Goal: Information Seeking & Learning: Check status

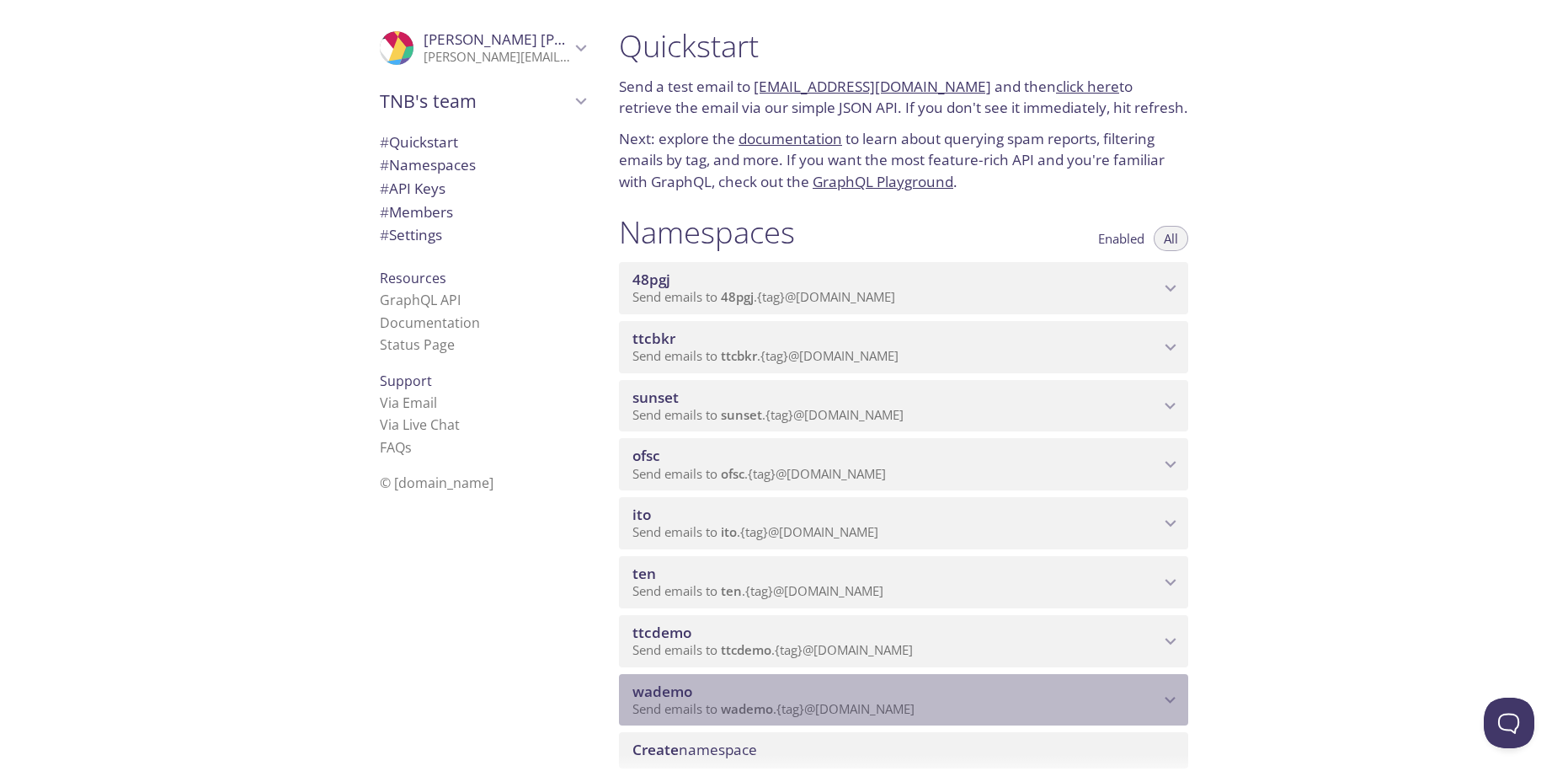
click at [686, 704] on span "Send emails to wademo . {tag} @inbox.testmail.app" at bounding box center [773, 708] width 282 height 17
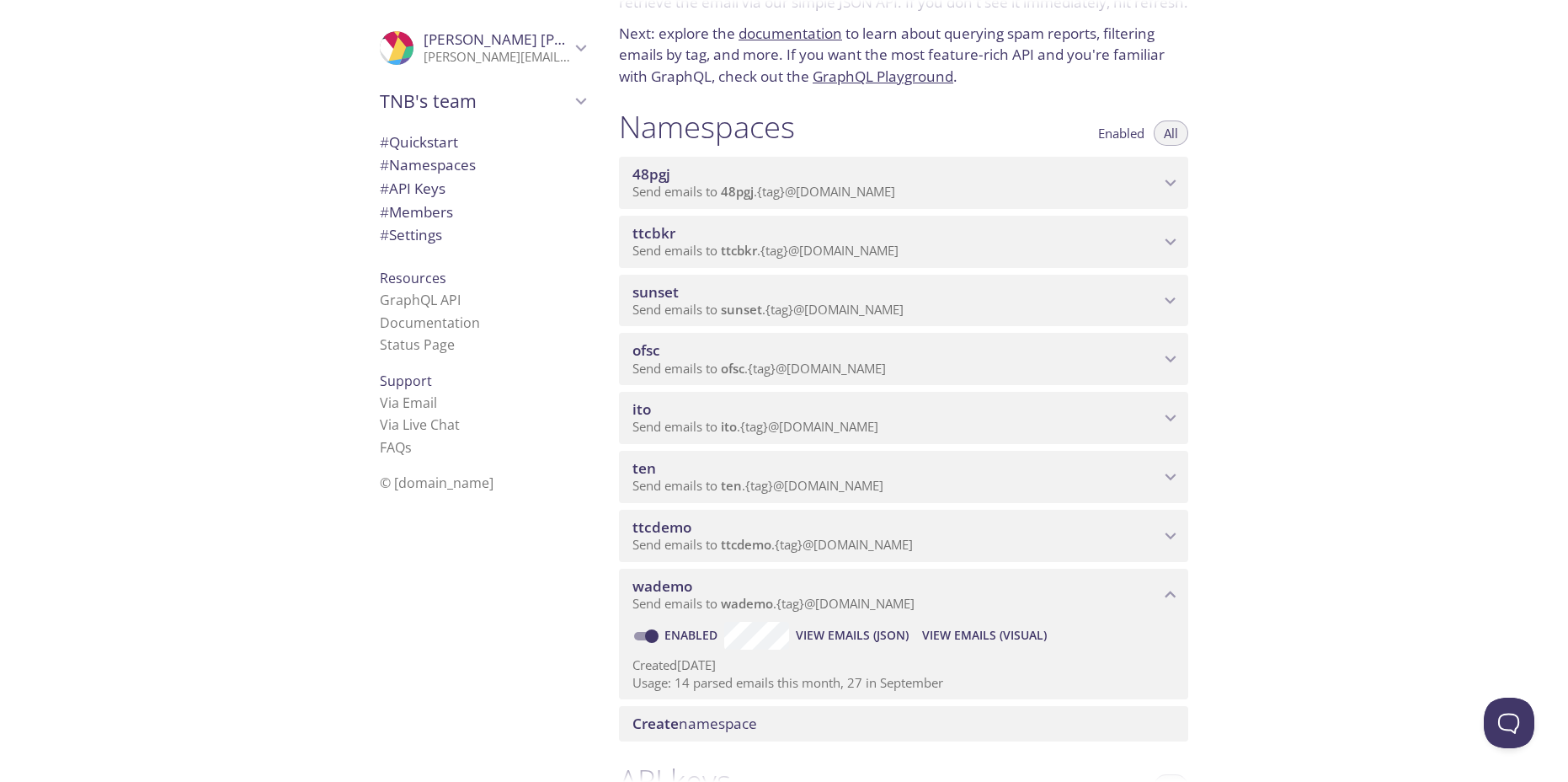
scroll to position [183, 0]
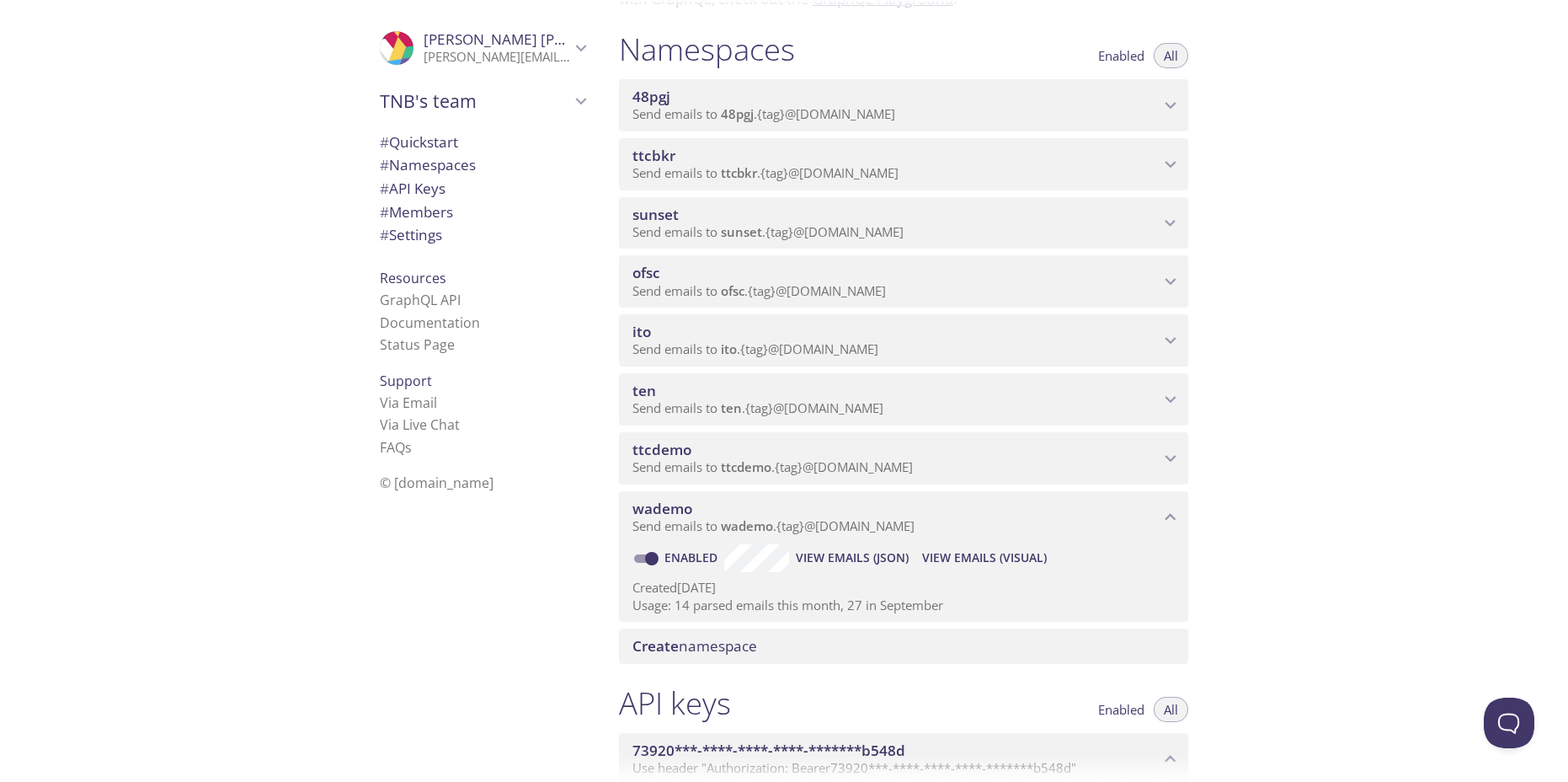
click at [1012, 549] on span "View Emails (Visual)" at bounding box center [984, 557] width 125 height 21
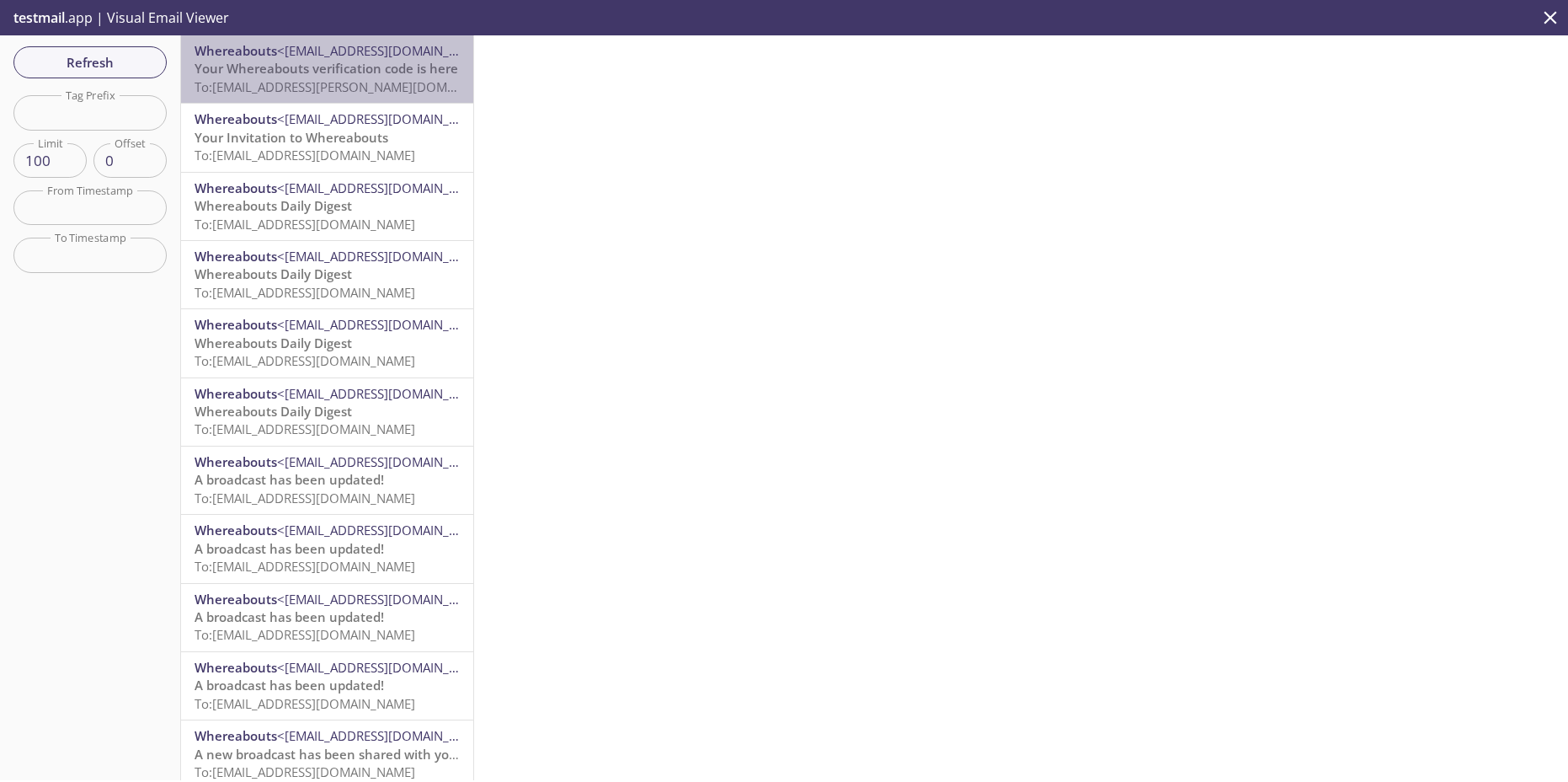
click at [384, 76] on span "Your Whereabouts verification code is here" at bounding box center [326, 68] width 264 height 17
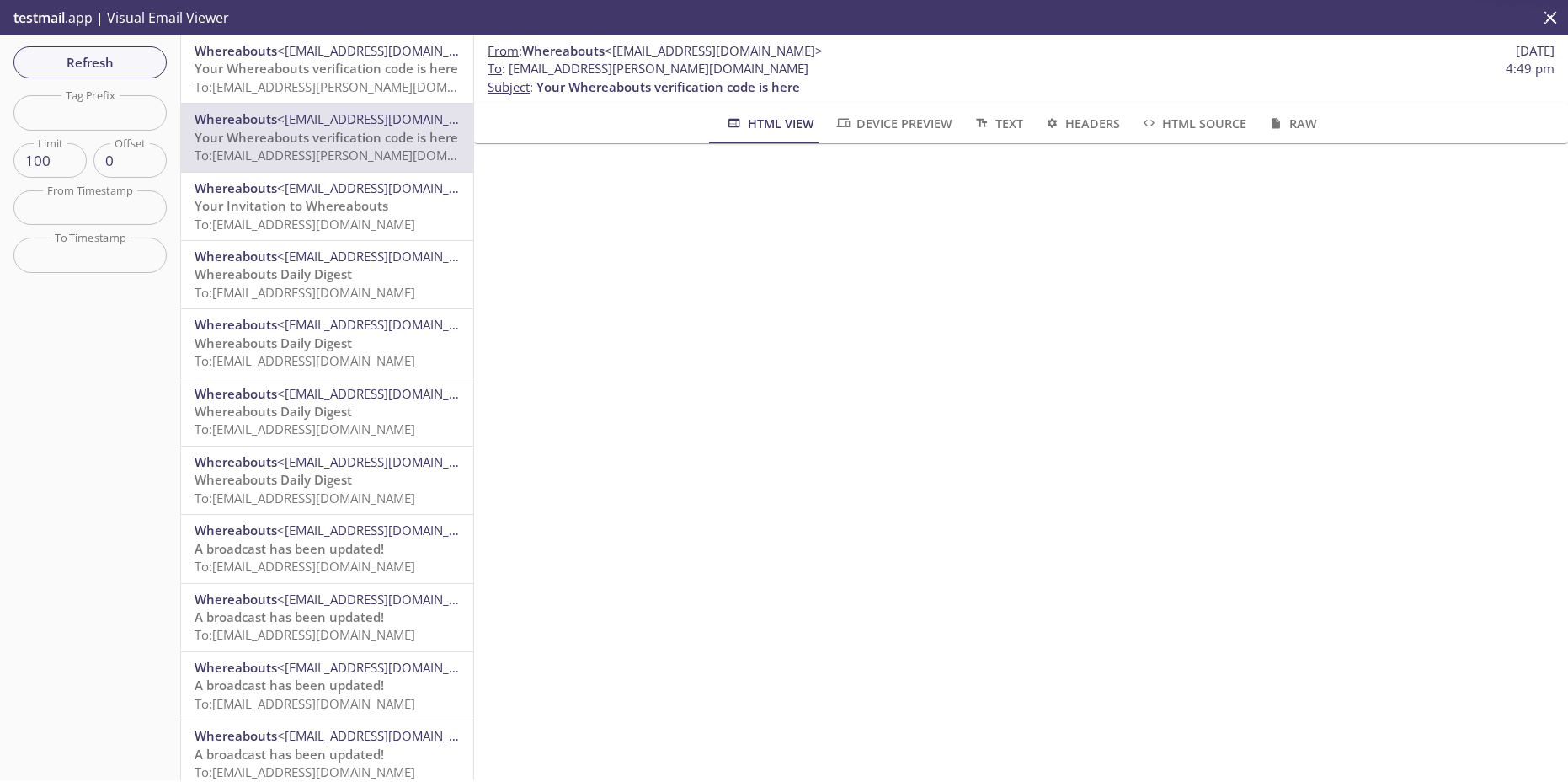
click at [335, 78] on span "To: wademo.greg-13@inbox.testmail.app" at bounding box center [353, 86] width 317 height 17
click at [293, 46] on span "<[EMAIL_ADDRESS][DOMAIN_NAME]>" at bounding box center [386, 50] width 218 height 17
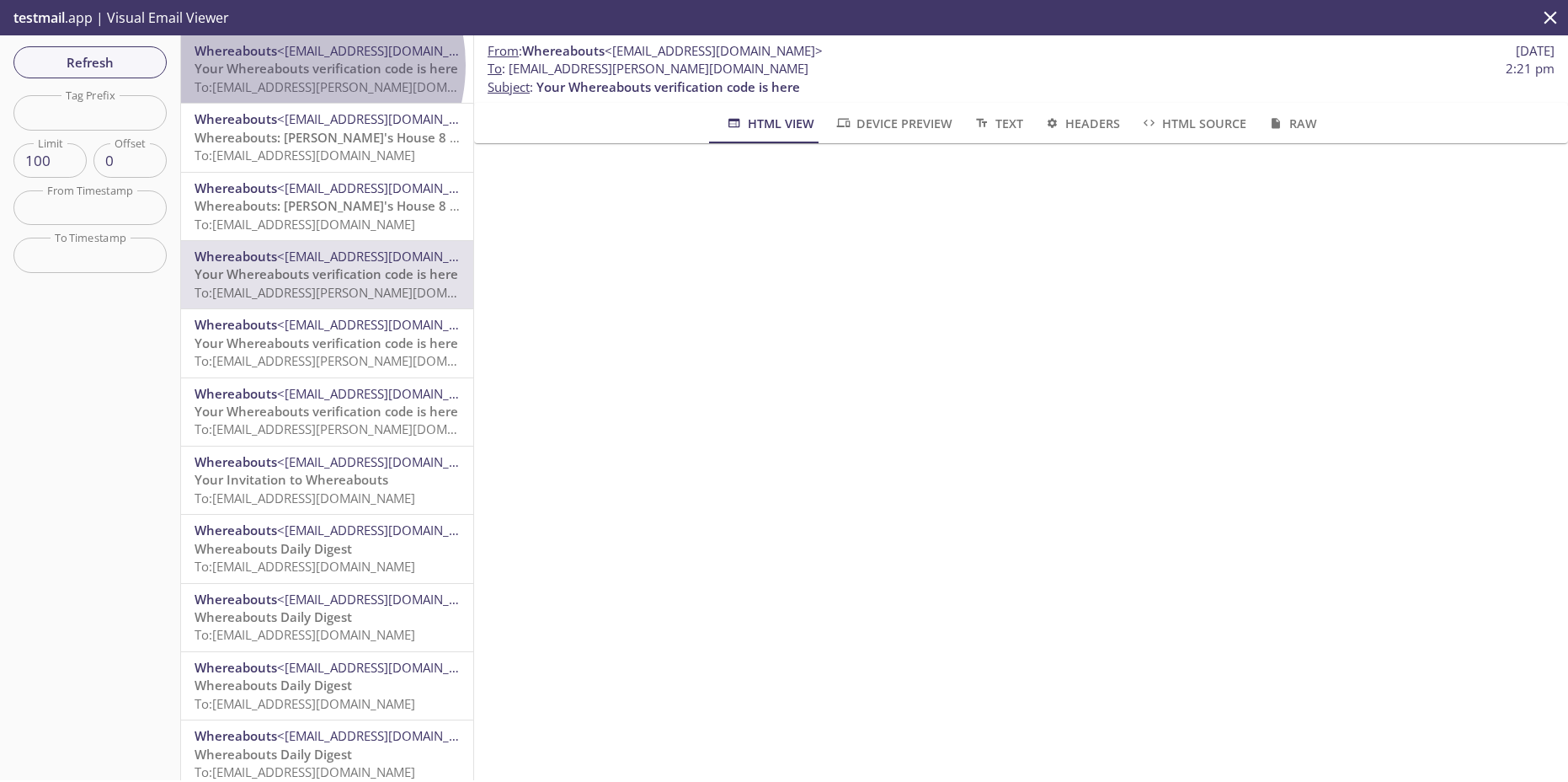
click at [291, 65] on span "Your Whereabouts verification code is here" at bounding box center [326, 68] width 264 height 17
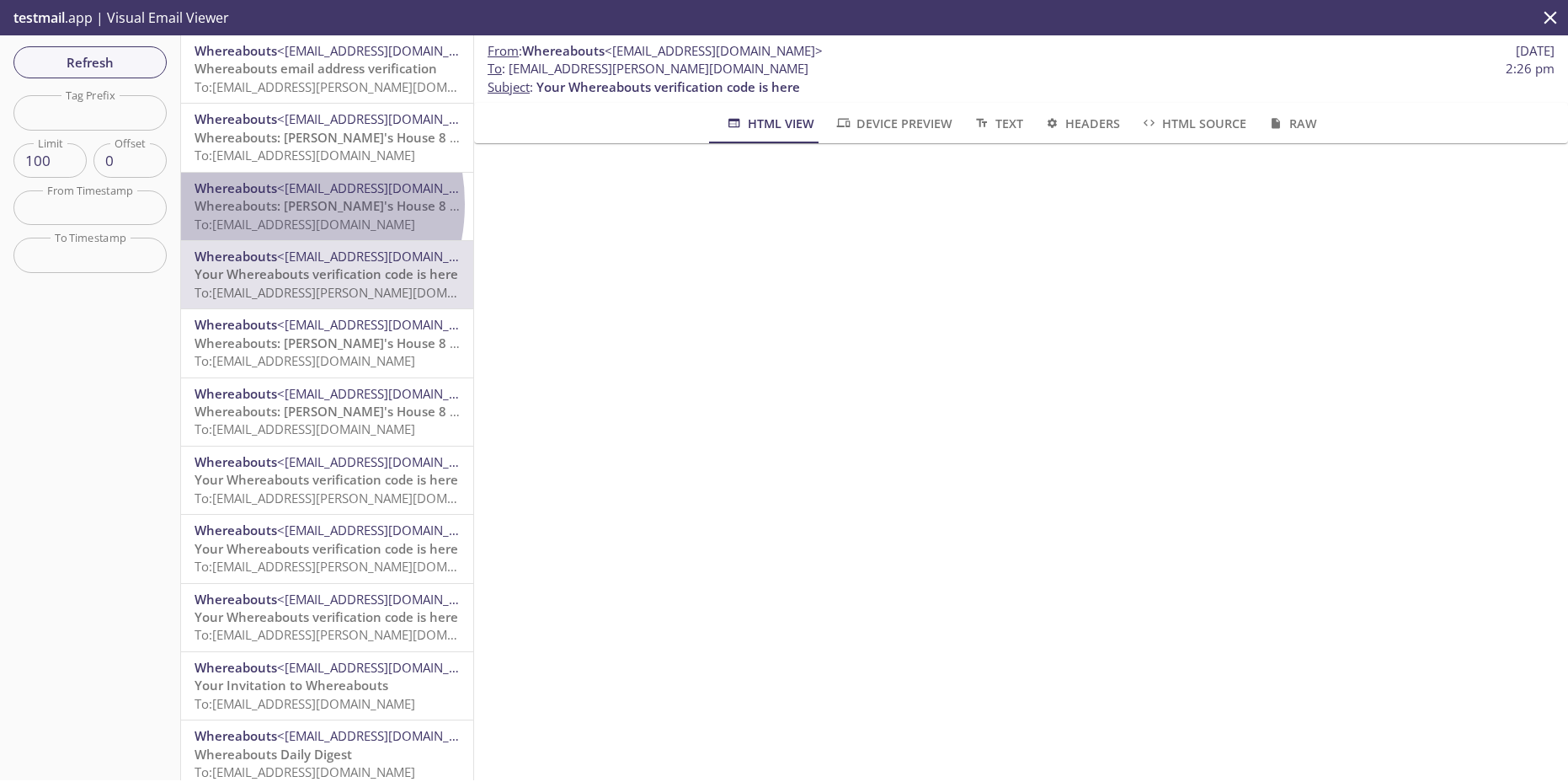
click at [263, 204] on span "Whereabouts: [PERSON_NAME]'s House 8 was claimed by [PERSON_NAME] (13)" at bounding box center [433, 205] width 478 height 17
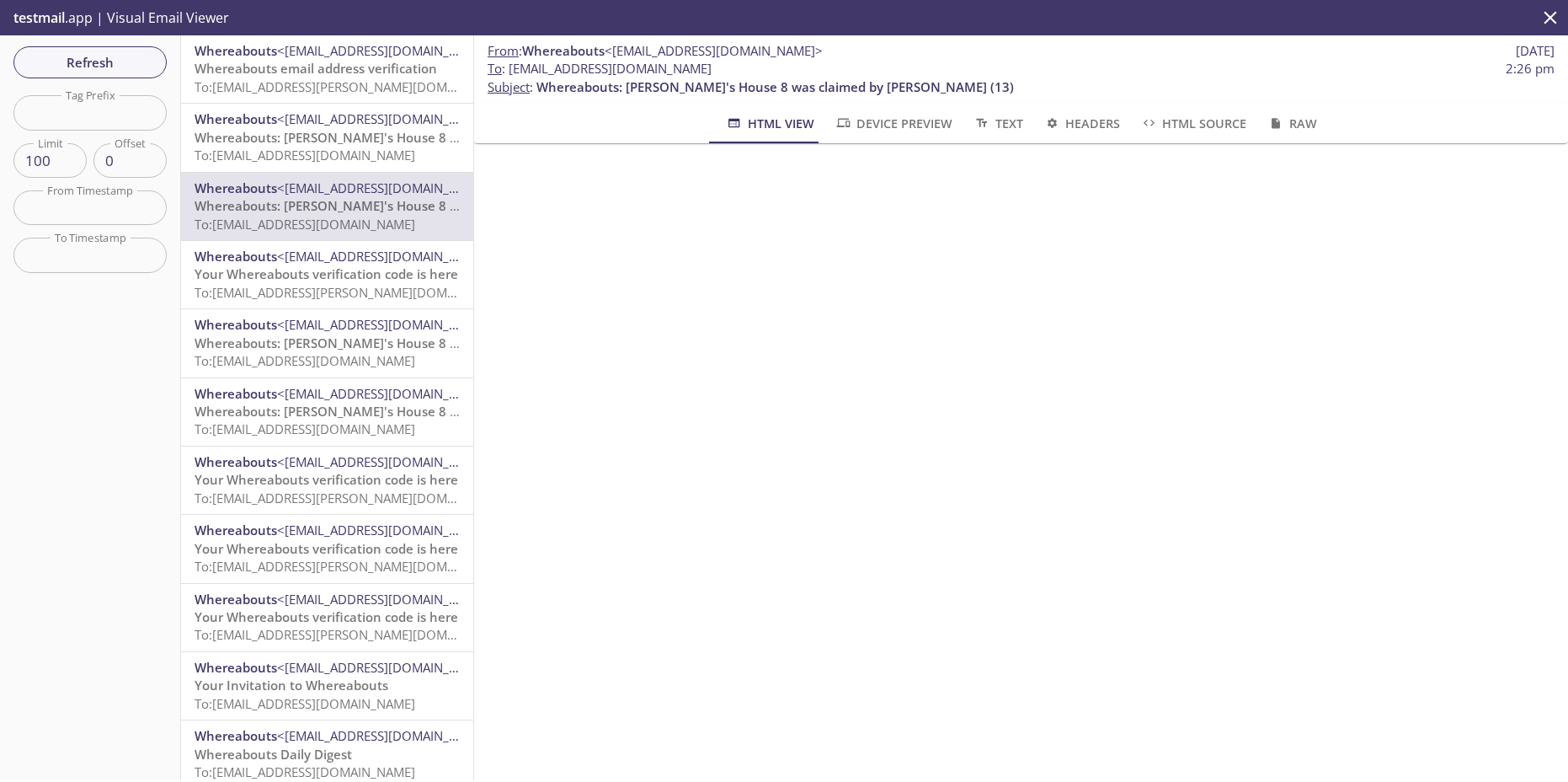
click at [289, 126] on span "<[EMAIL_ADDRESS][DOMAIN_NAME]>" at bounding box center [386, 119] width 218 height 17
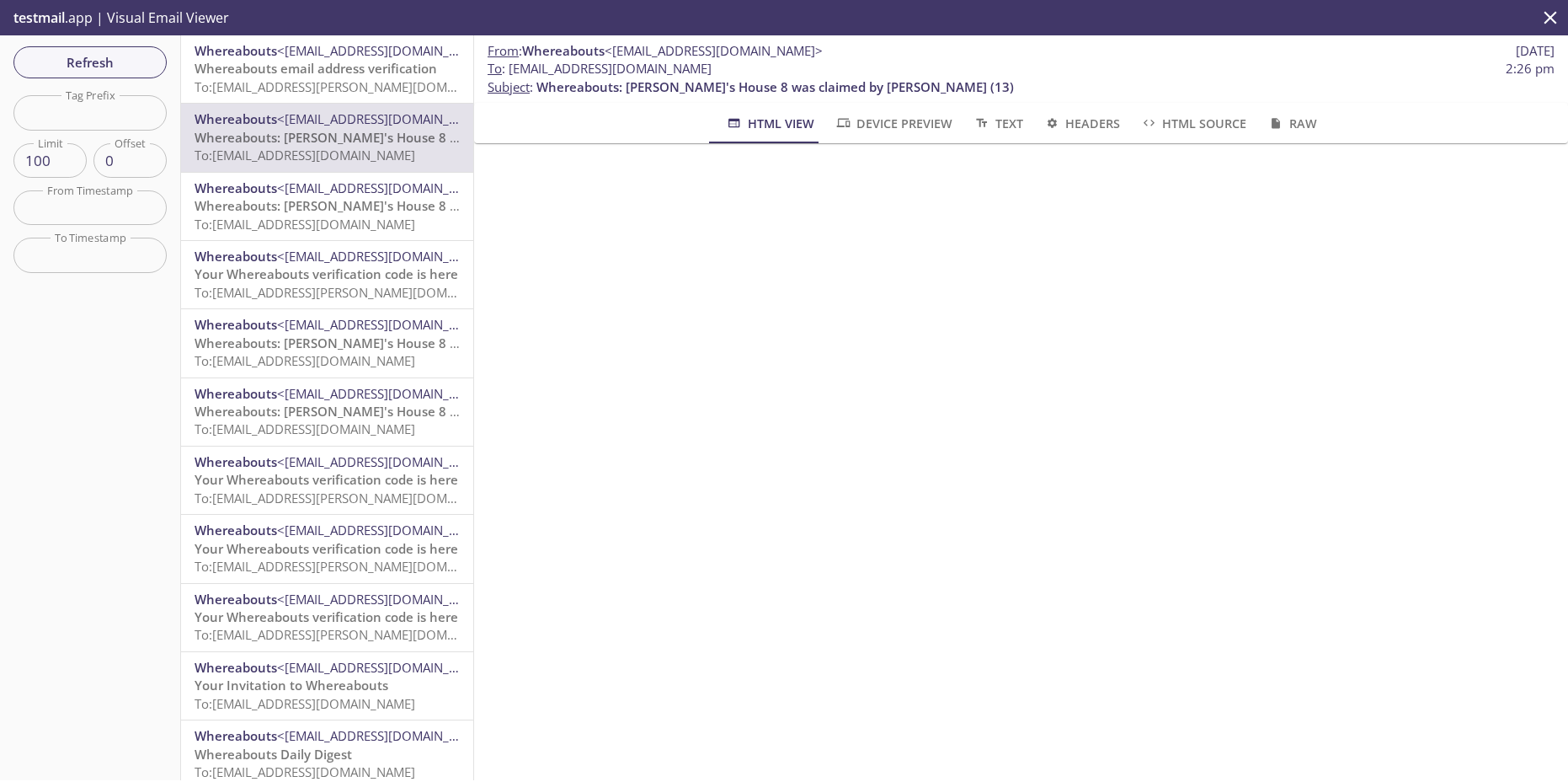
click at [282, 191] on span "<[EMAIL_ADDRESS][DOMAIN_NAME]>" at bounding box center [386, 187] width 218 height 17
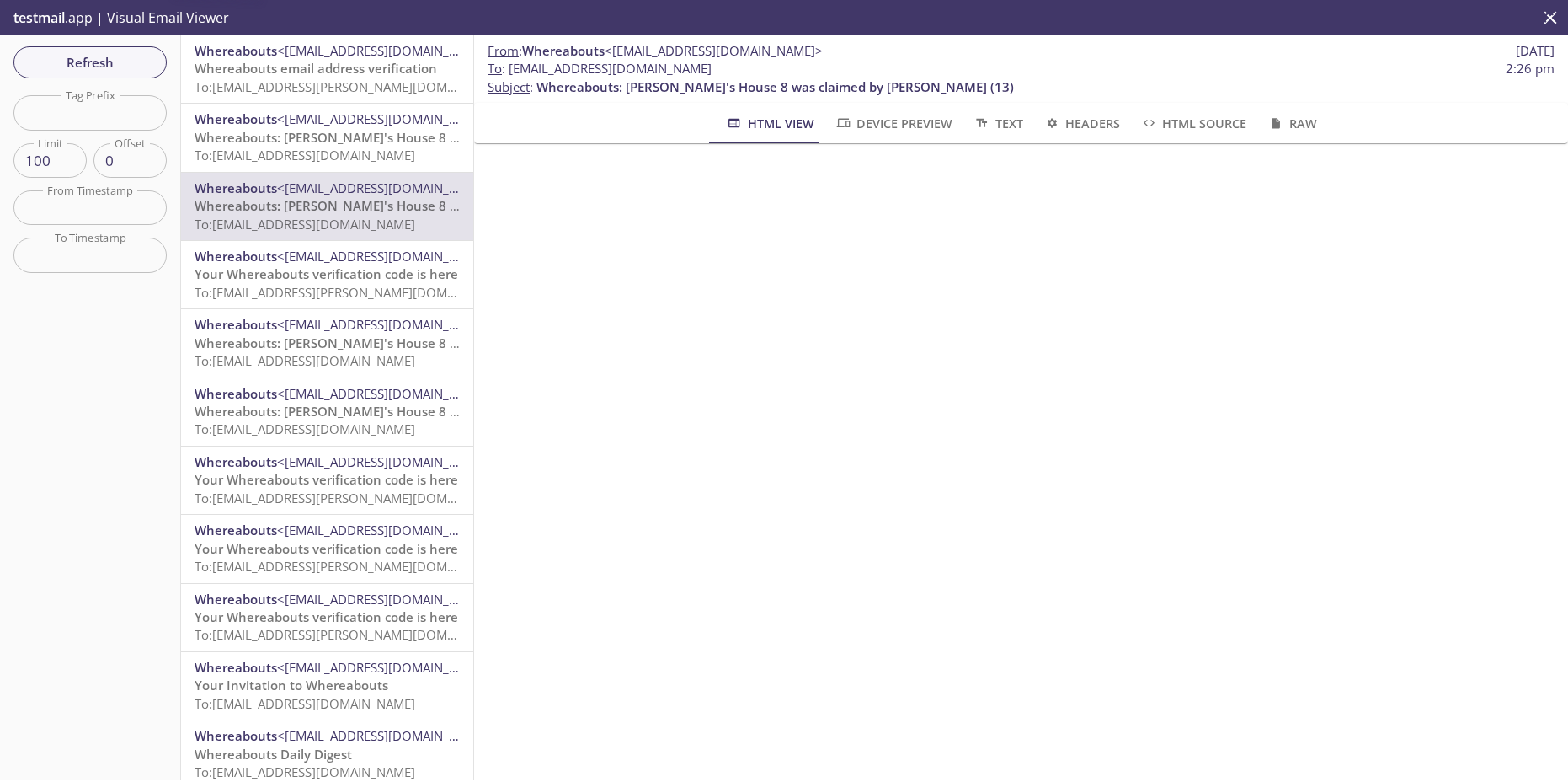
click at [297, 129] on span "Whereabouts: [PERSON_NAME]'s House 8 was claimed by [PERSON_NAME] (13)" at bounding box center [433, 137] width 478 height 17
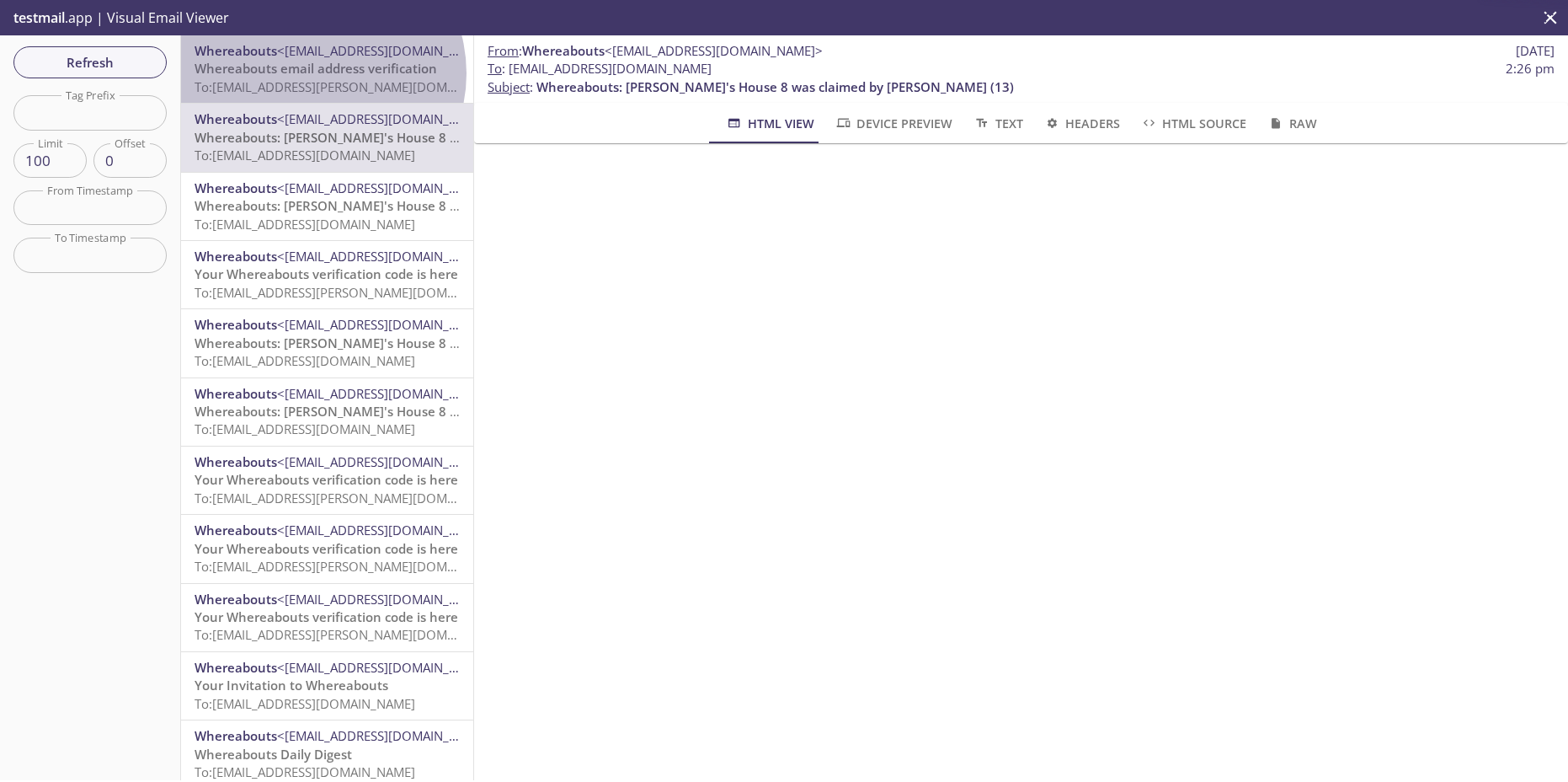
click at [314, 72] on span "Whereabouts email address verification" at bounding box center [316, 68] width 242 height 17
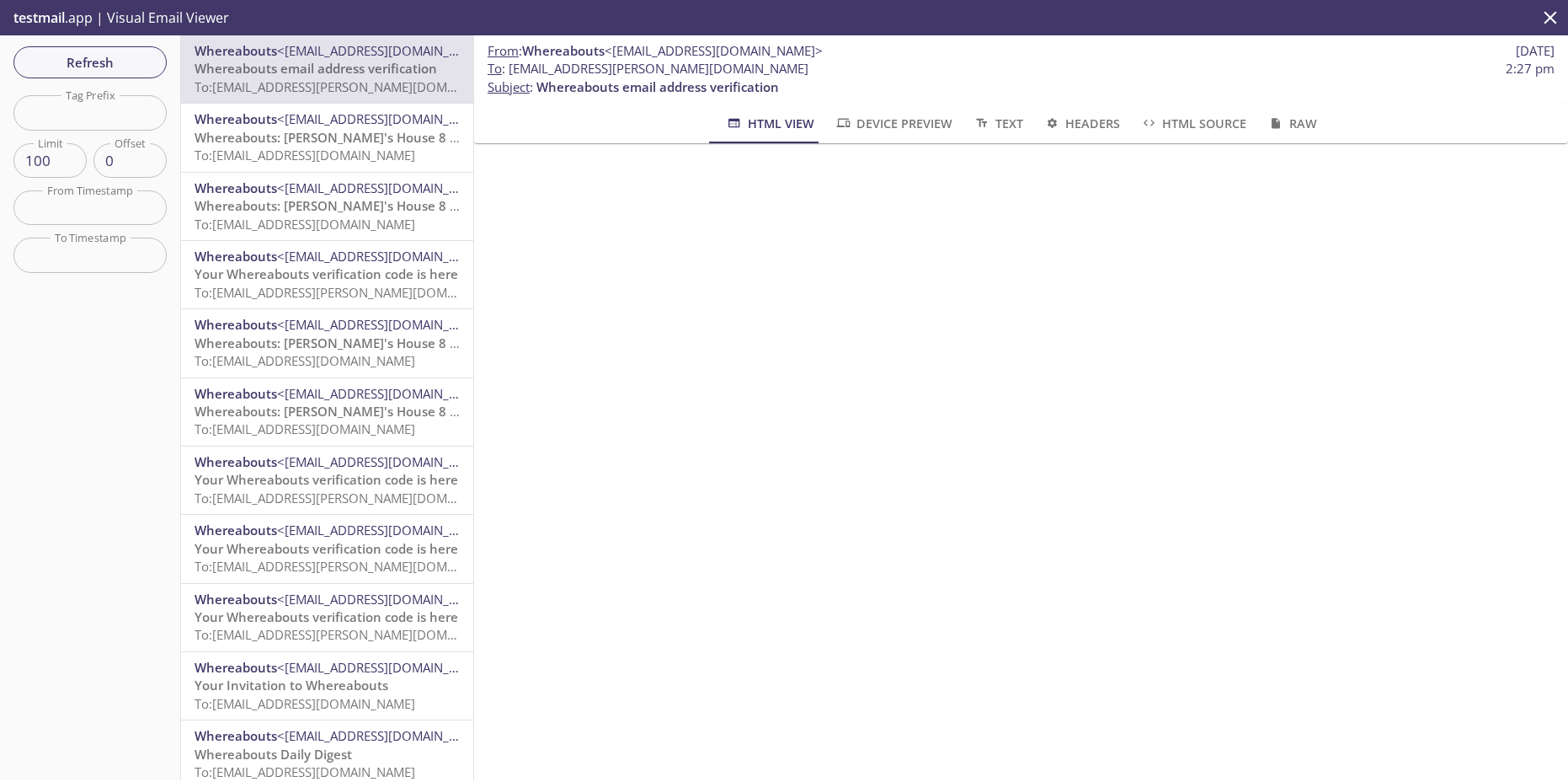
click at [312, 150] on span "To: [EMAIL_ADDRESS][DOMAIN_NAME]" at bounding box center [305, 154] width 221 height 17
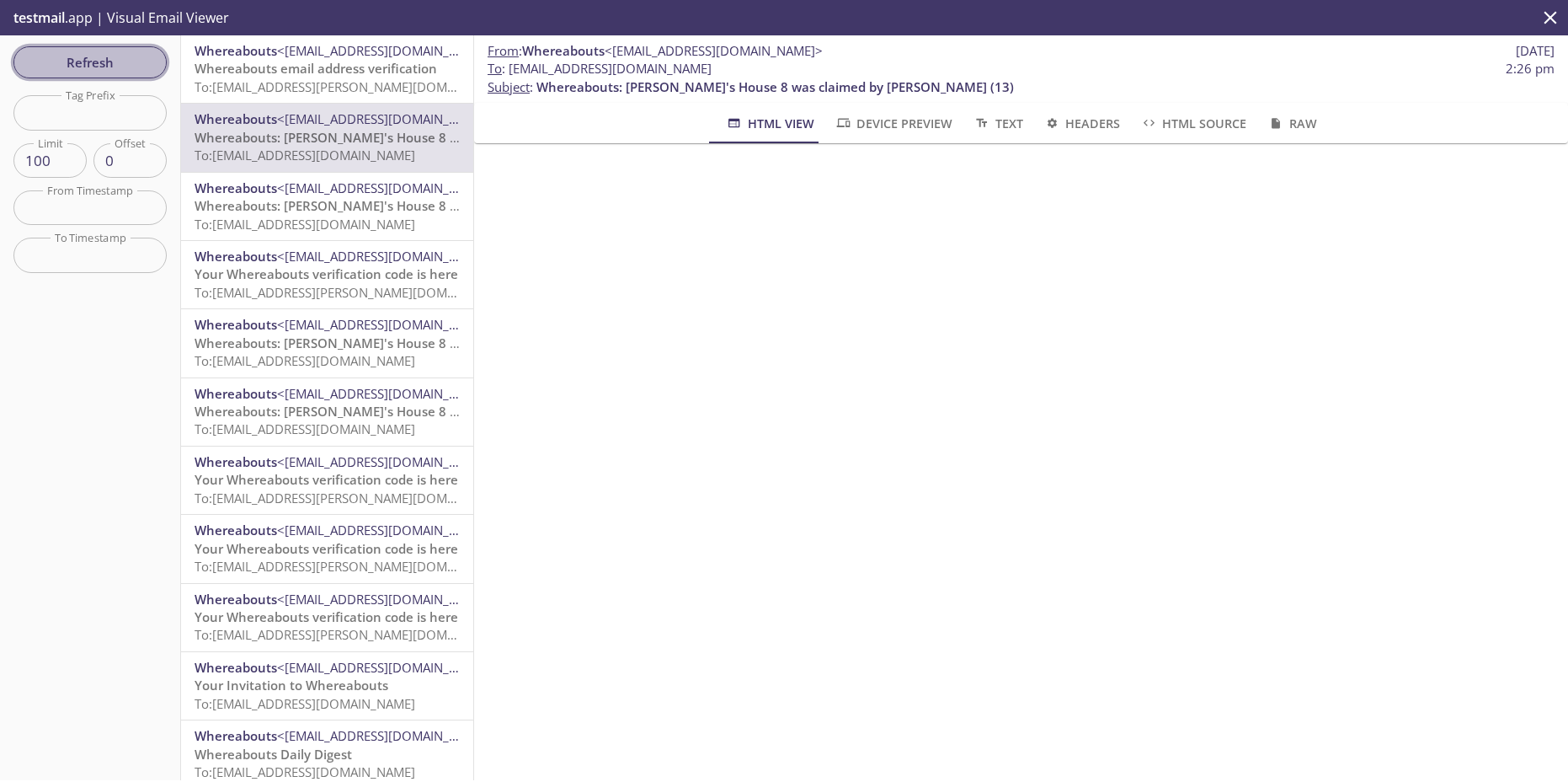
click at [68, 54] on span "Refresh" at bounding box center [90, 62] width 127 height 22
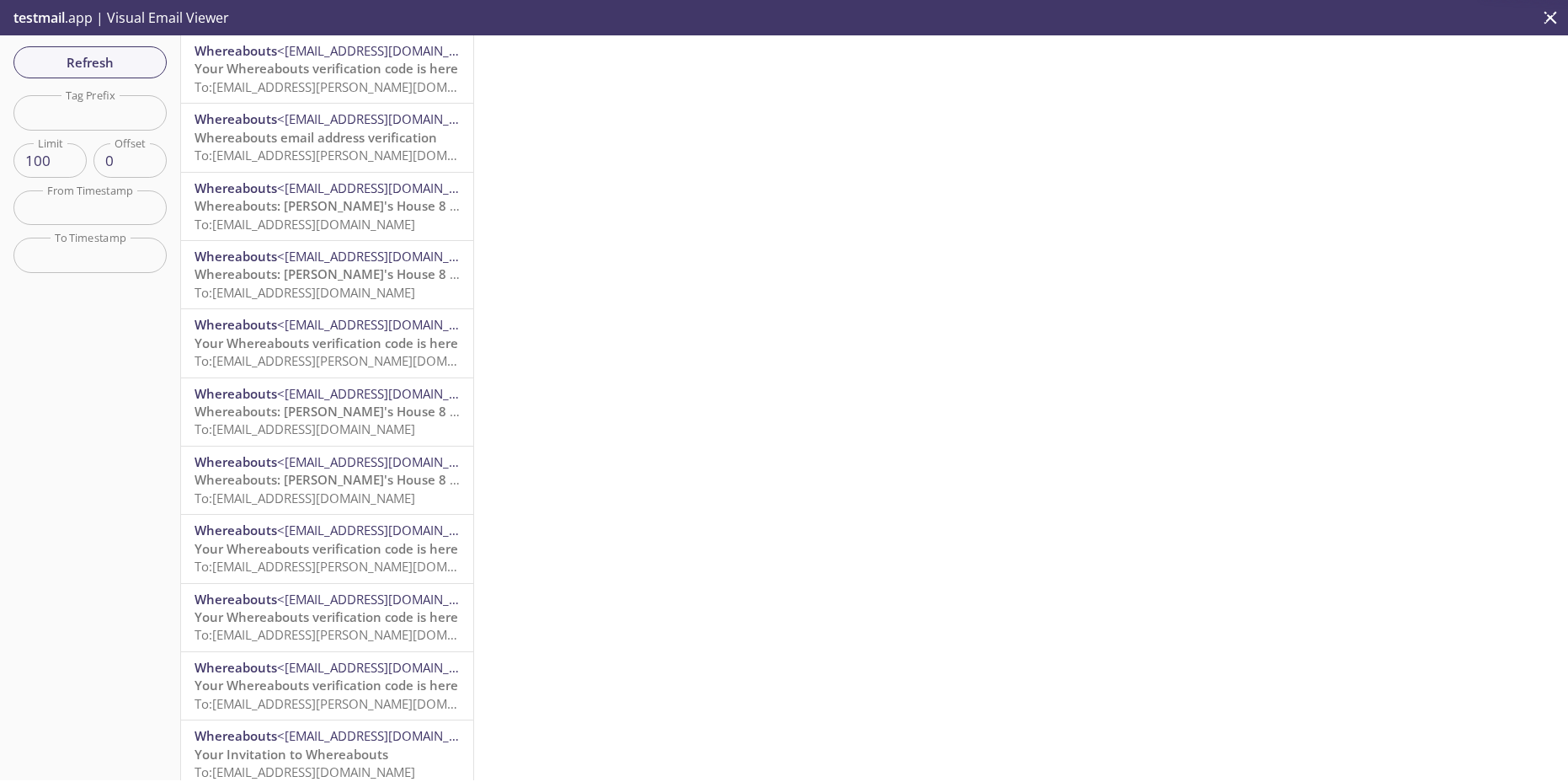
click at [257, 54] on span "Whereabouts" at bounding box center [235, 50] width 83 height 17
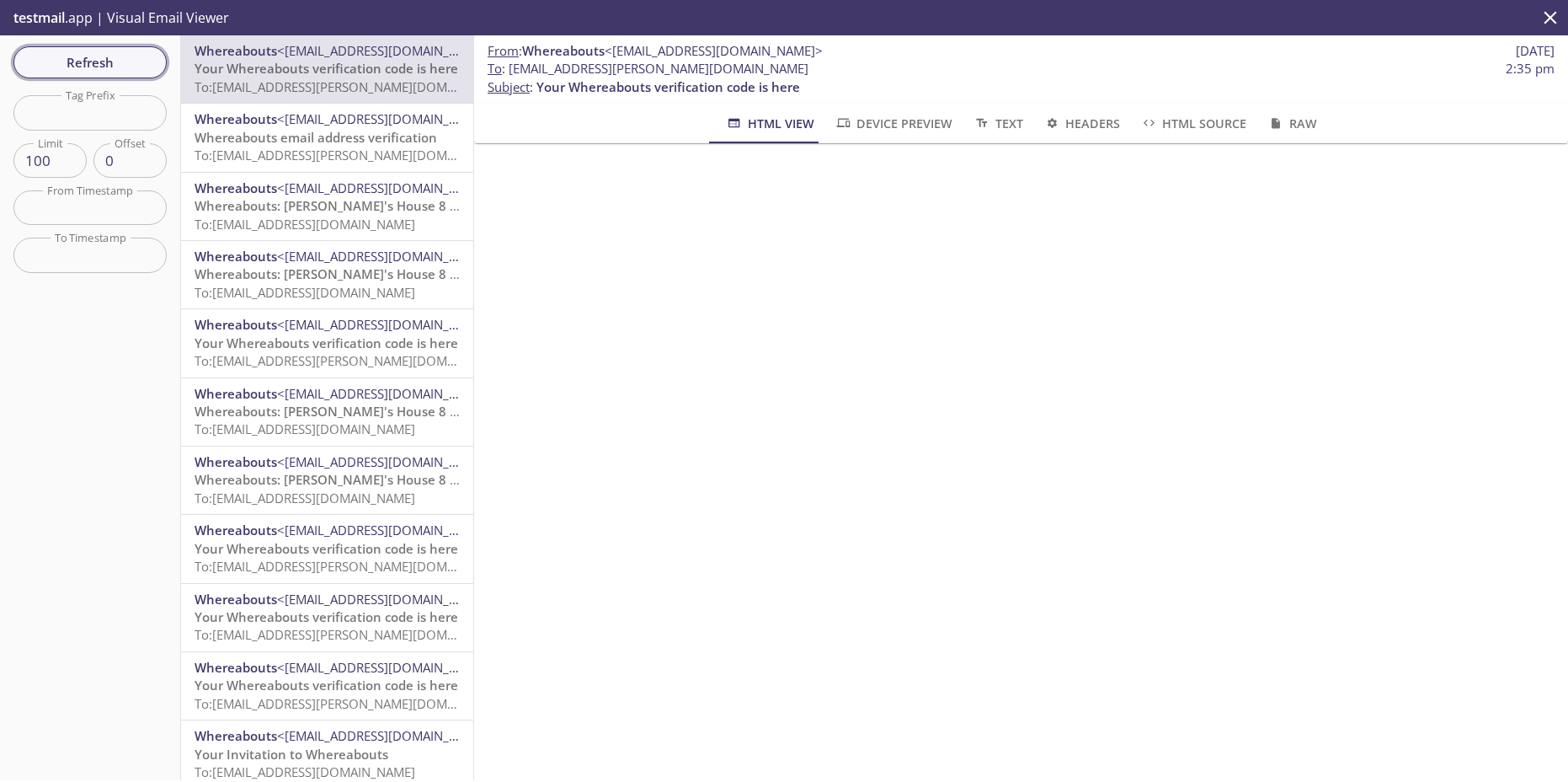
click at [144, 73] on button "Refresh" at bounding box center [90, 62] width 153 height 32
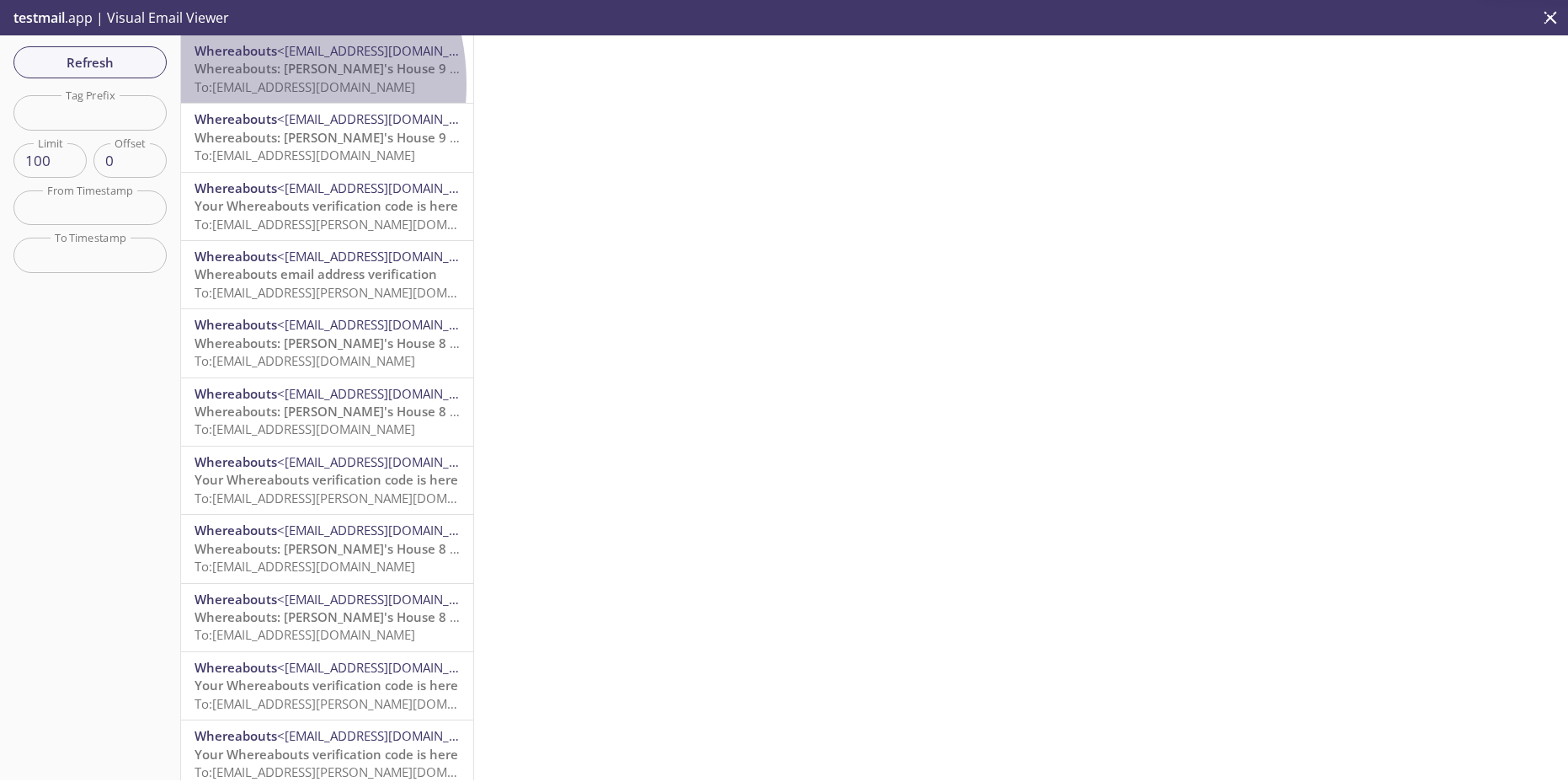
click at [226, 84] on span "To: [EMAIL_ADDRESS][DOMAIN_NAME]" at bounding box center [305, 86] width 221 height 17
